Goal: Information Seeking & Learning: Learn about a topic

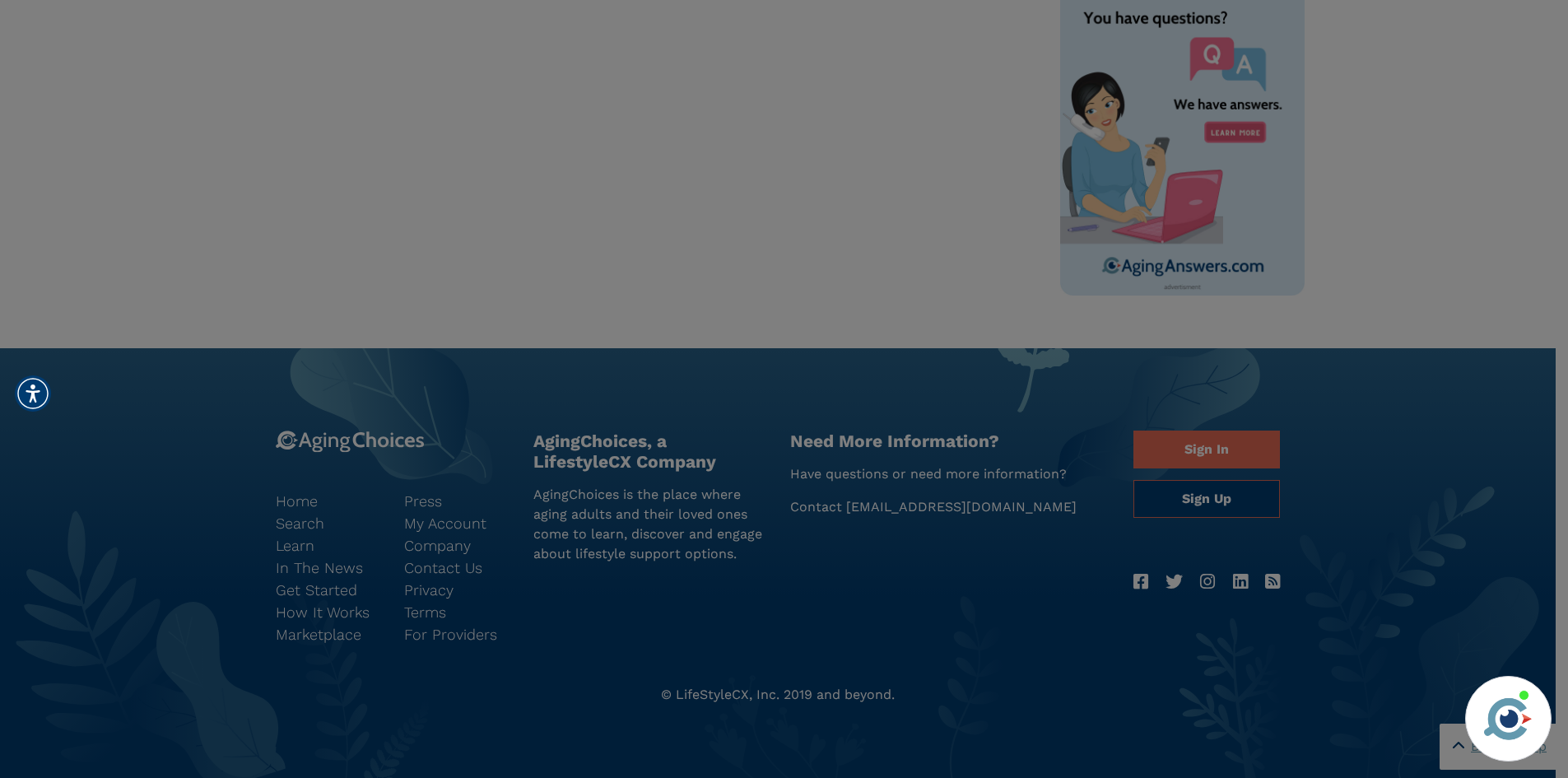
scroll to position [1009, 0]
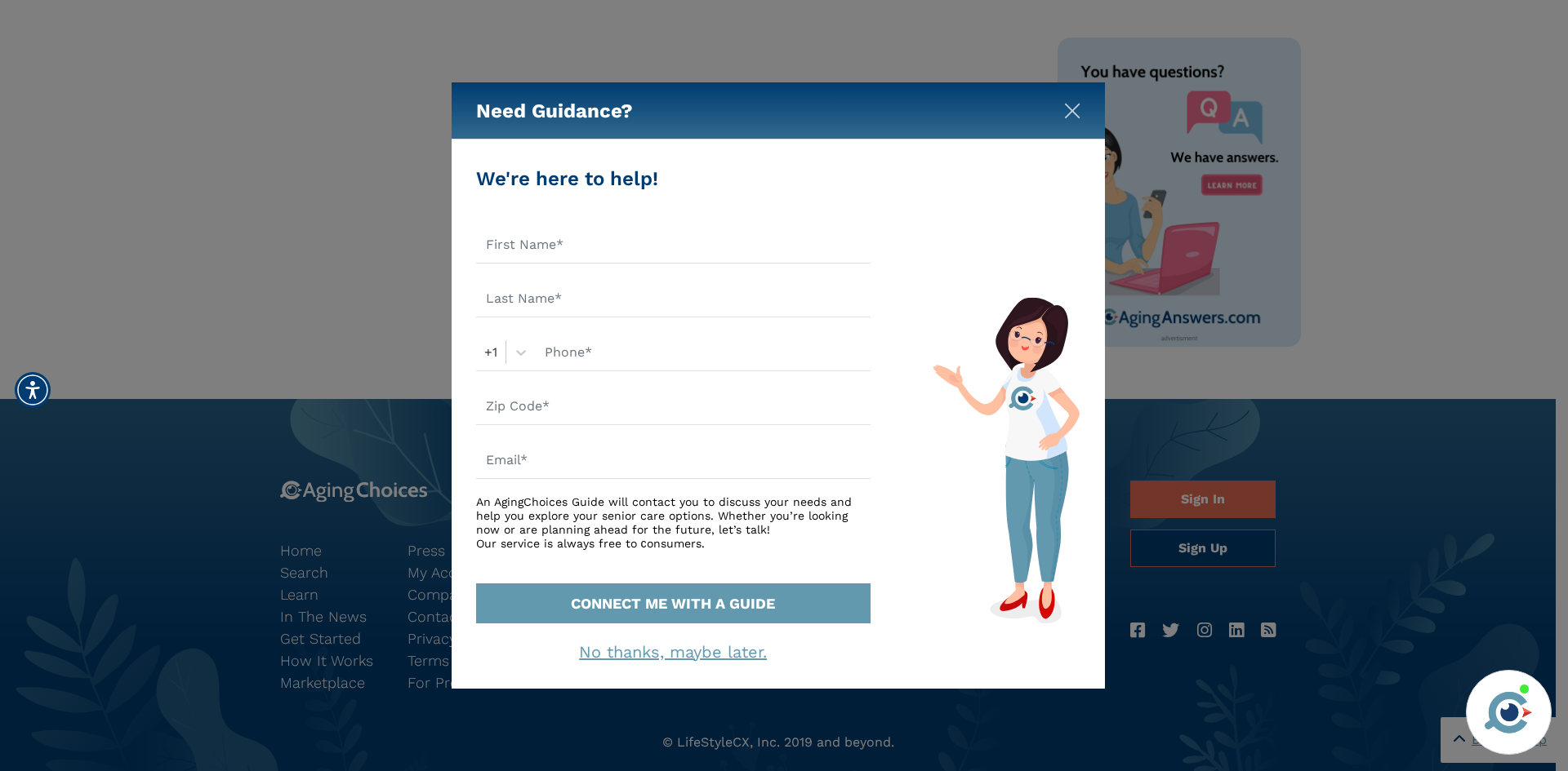
click at [1066, 108] on img "Close" at bounding box center [1072, 111] width 17 height 17
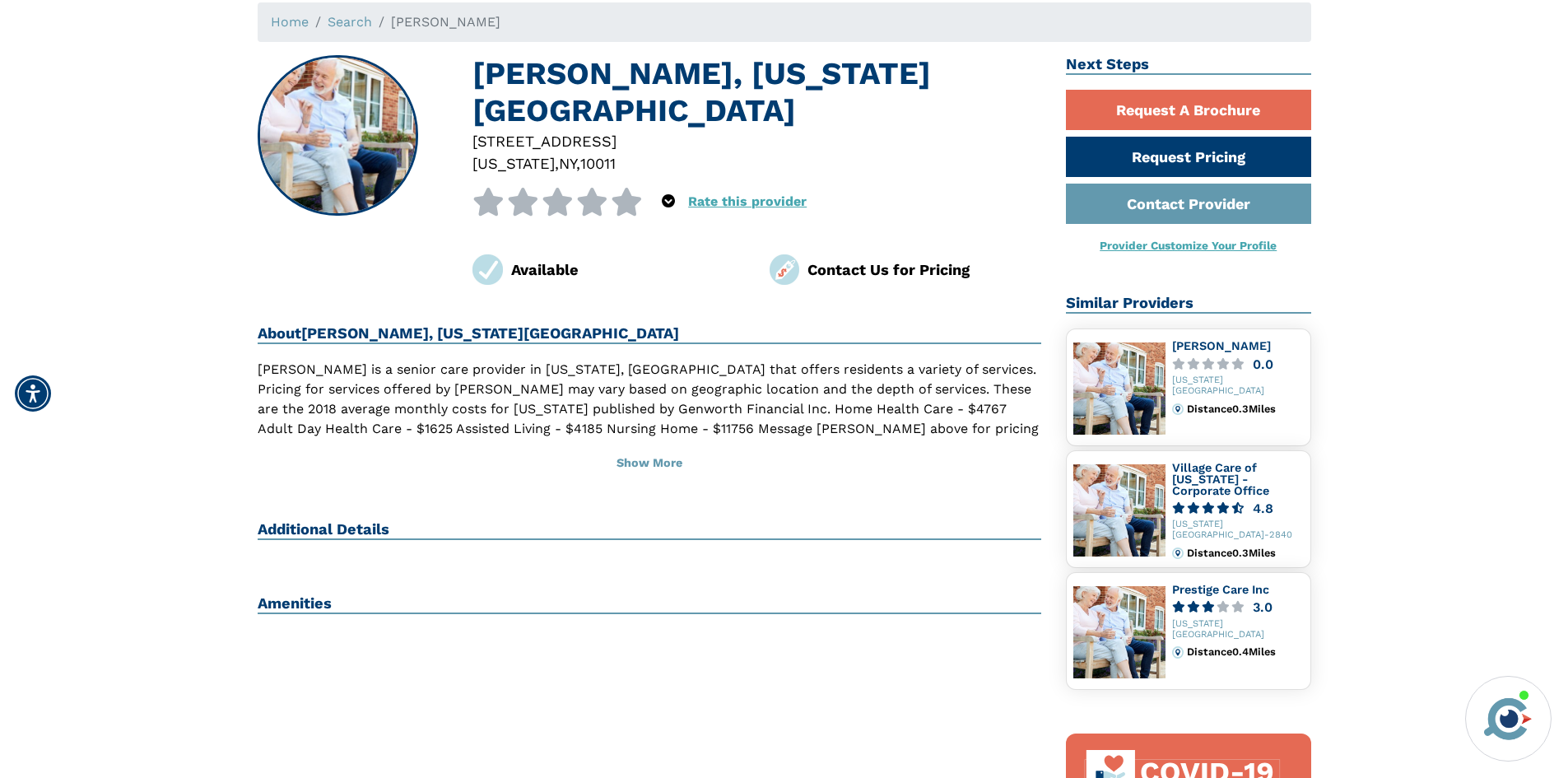
scroll to position [0, 0]
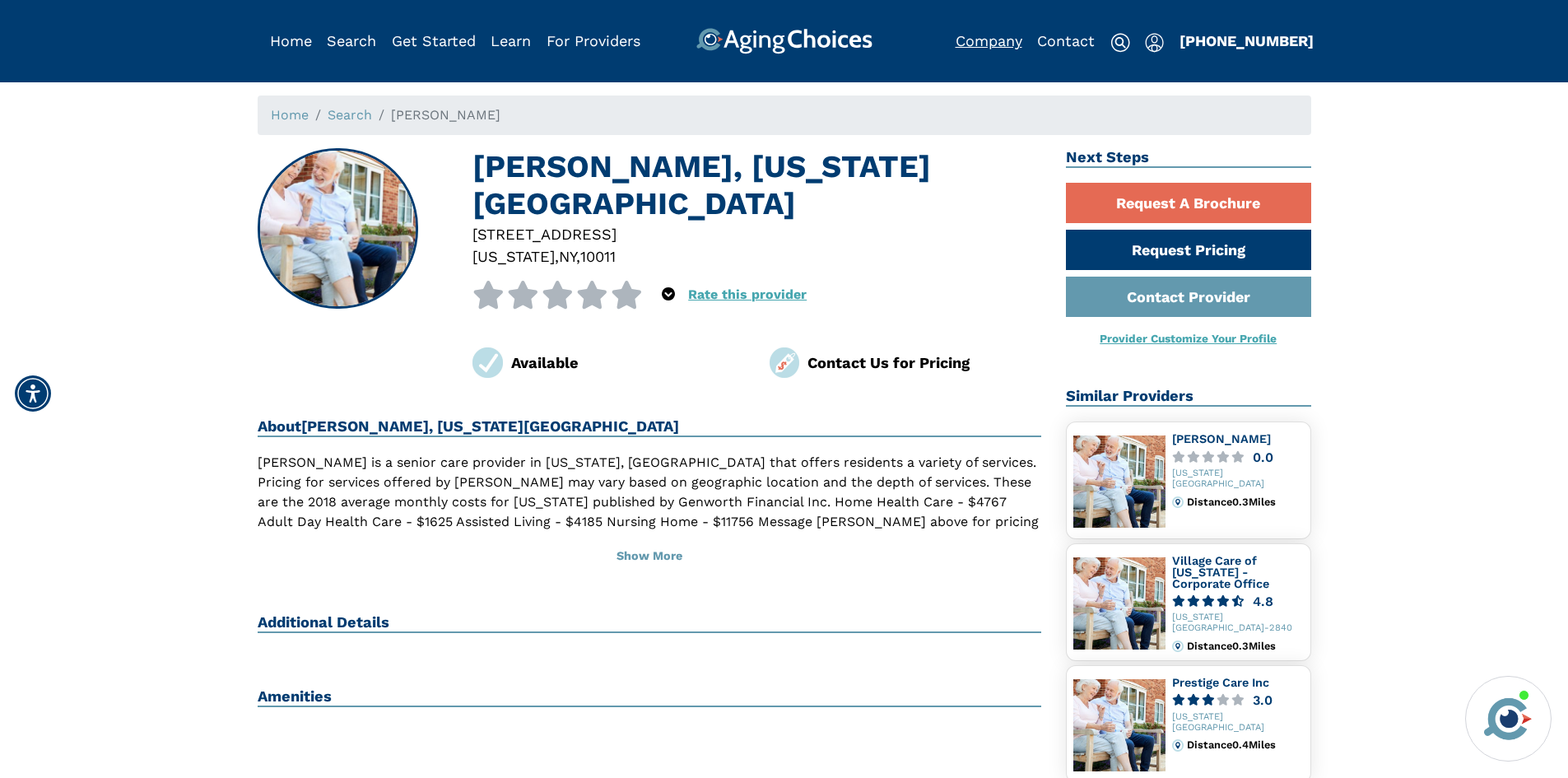
click at [983, 36] on link "Company" at bounding box center [988, 40] width 66 height 18
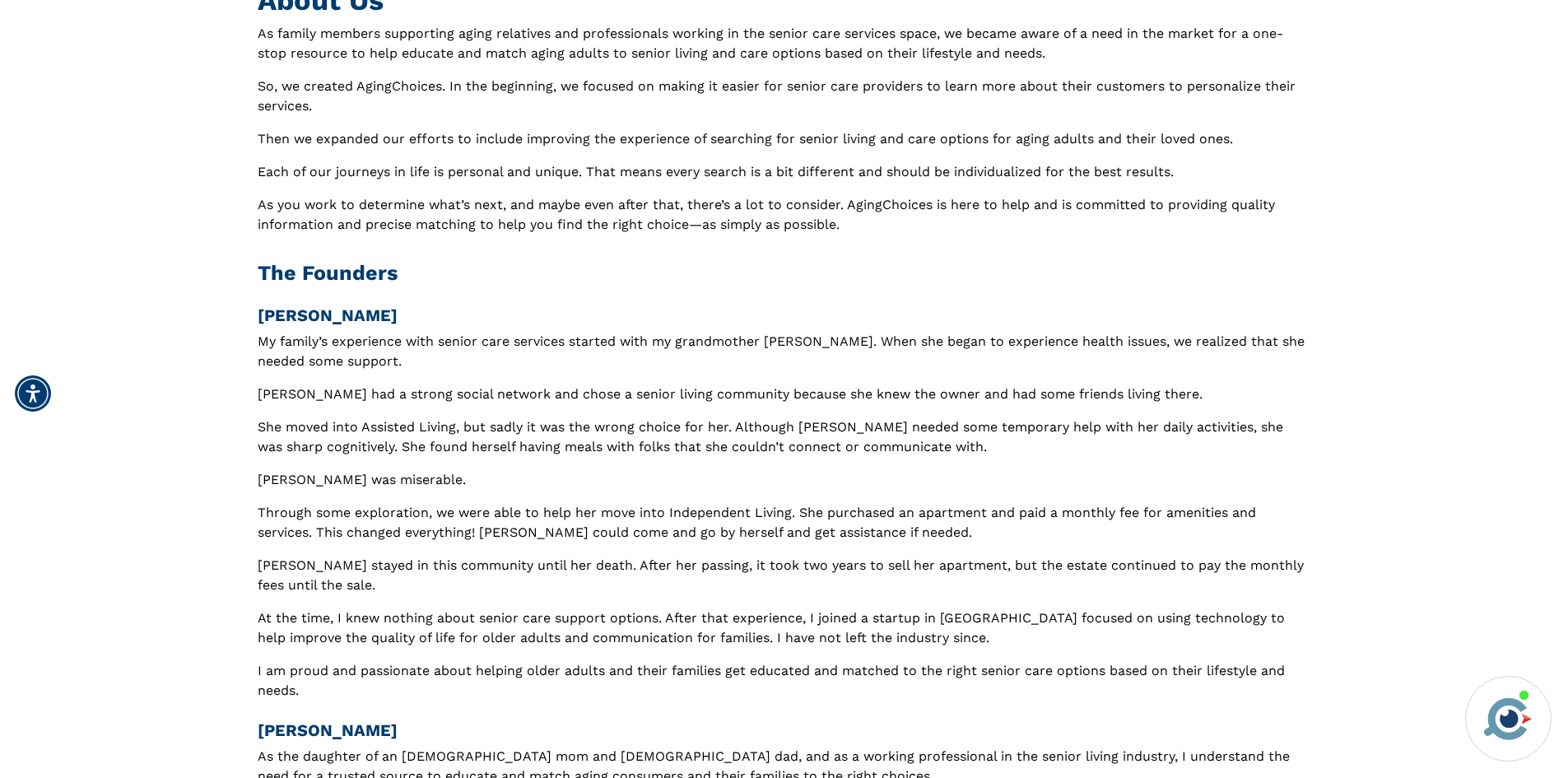
scroll to position [164, 0]
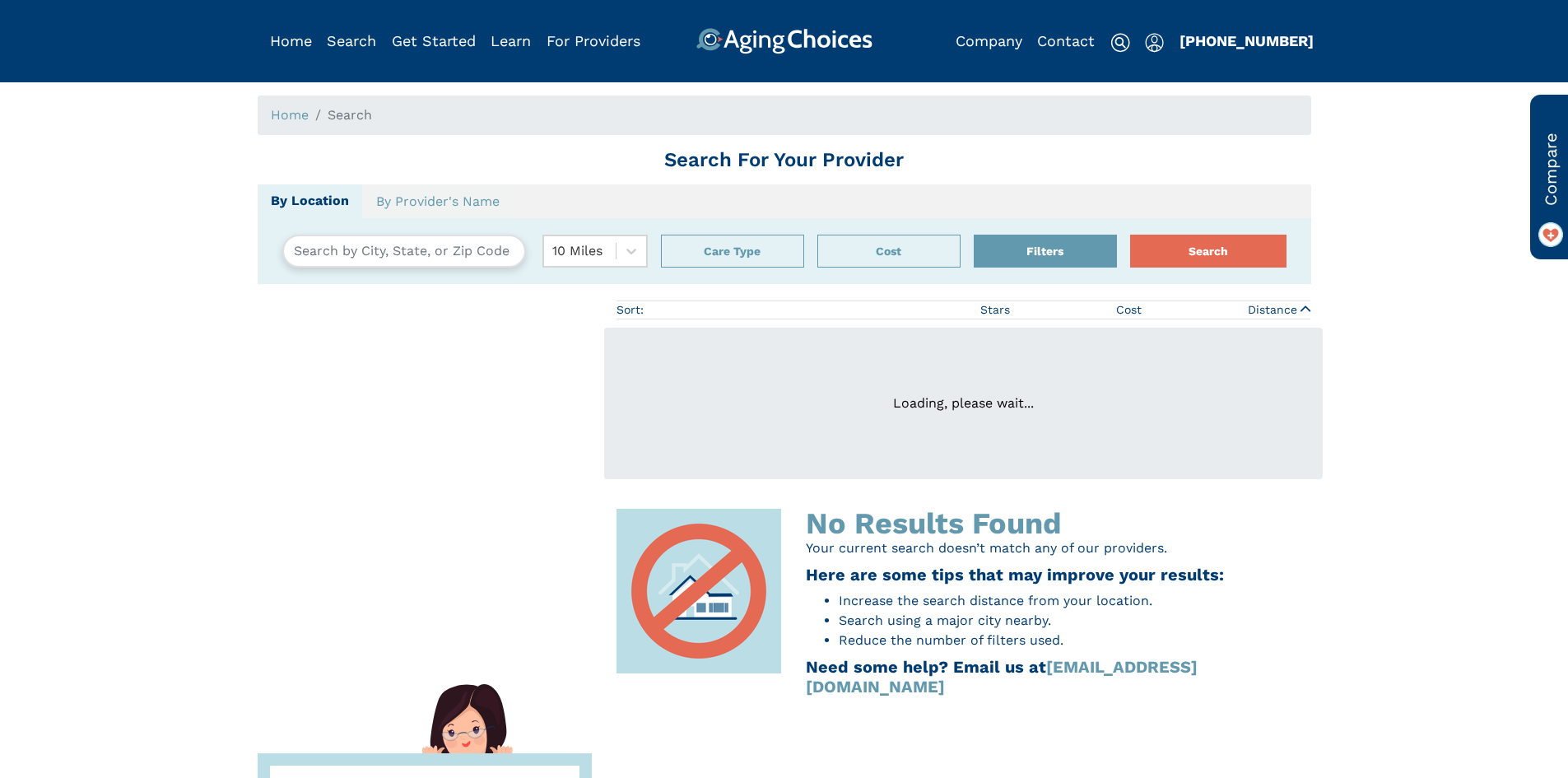
type input "Los Angeles, California, USA 90036"
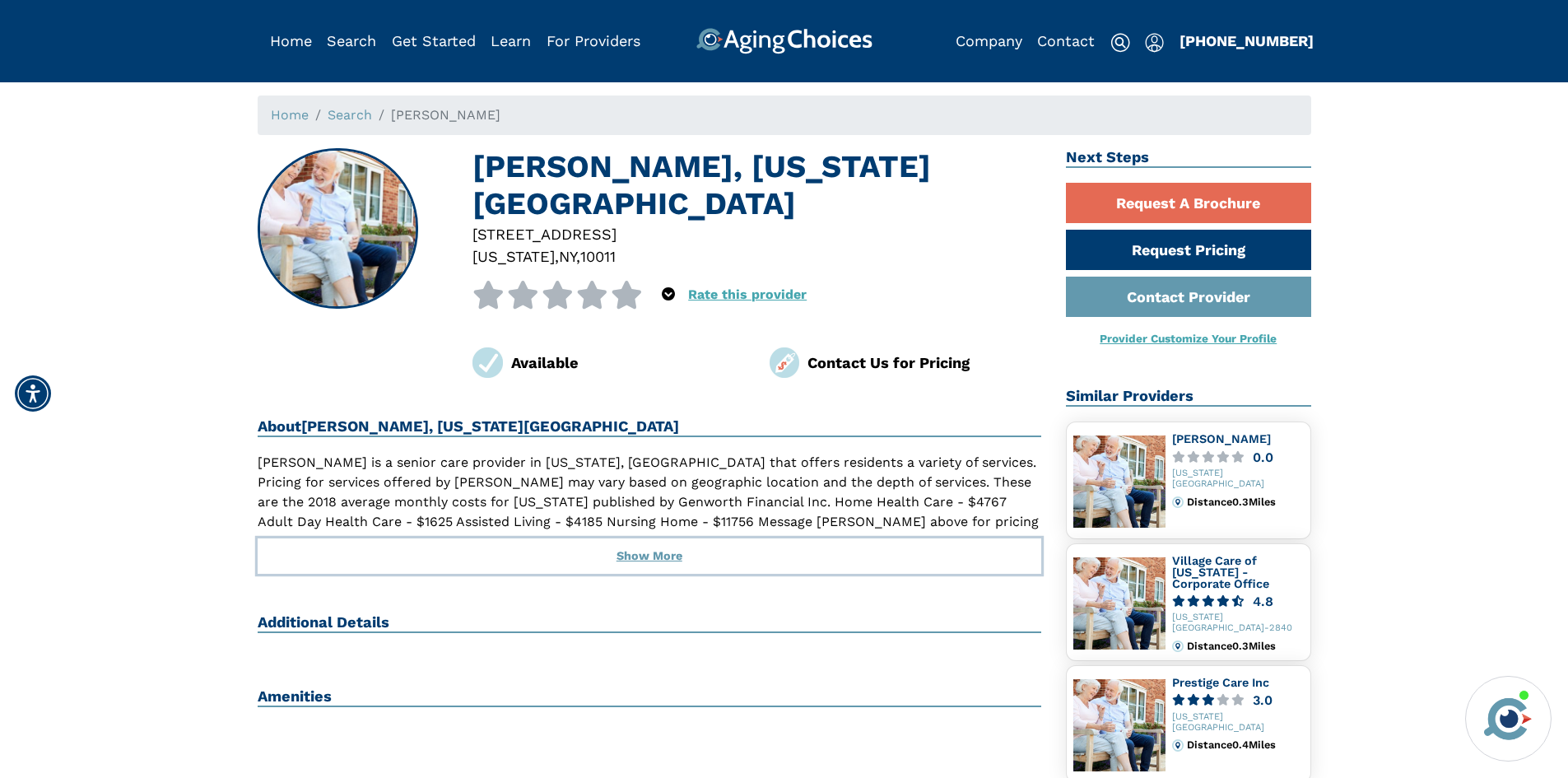
click at [640, 539] on button "Show More" at bounding box center [650, 557] width 784 height 36
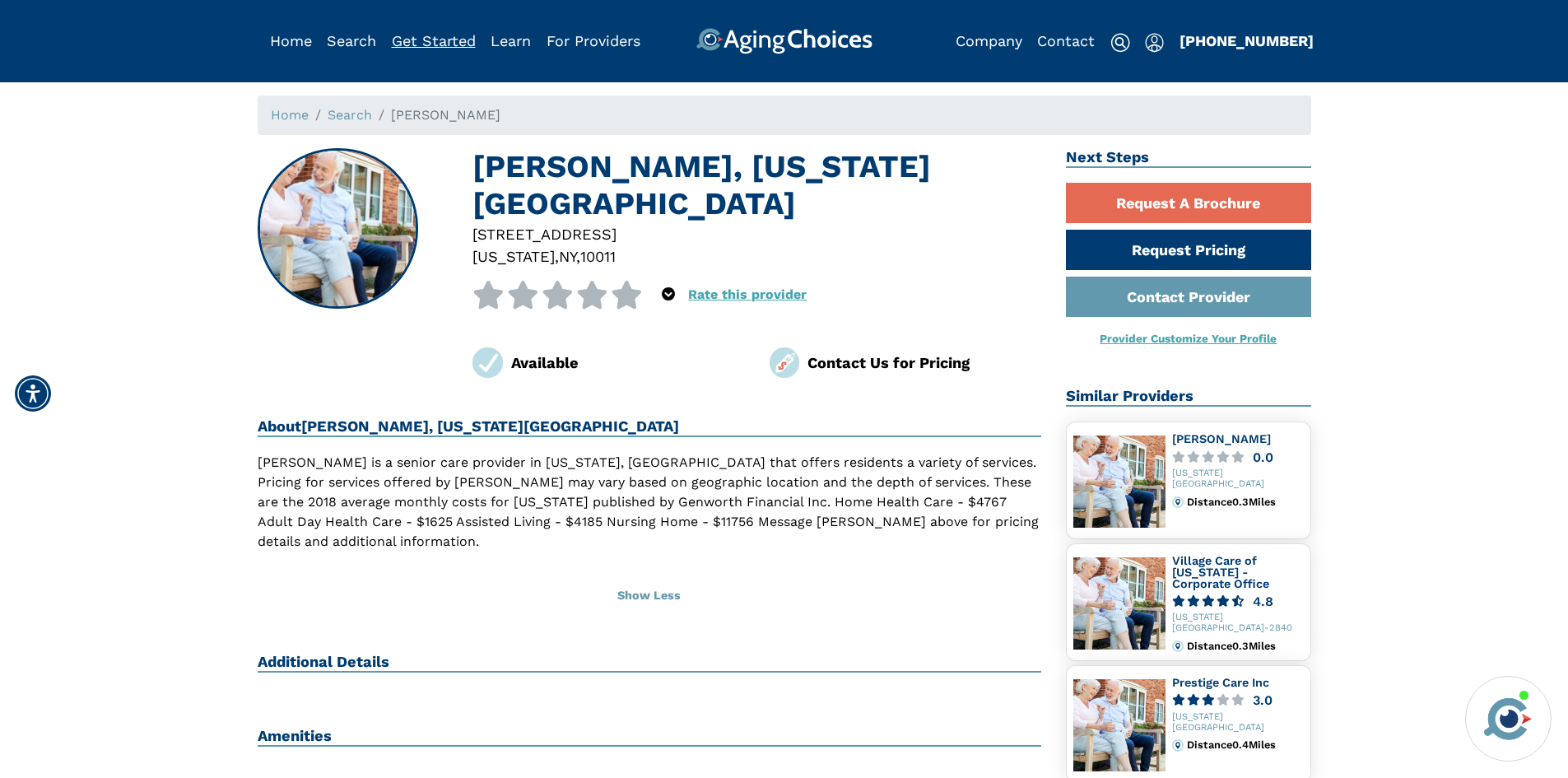
click at [414, 40] on link "Get Started" at bounding box center [434, 40] width 84 height 18
